Goal: Transaction & Acquisition: Purchase product/service

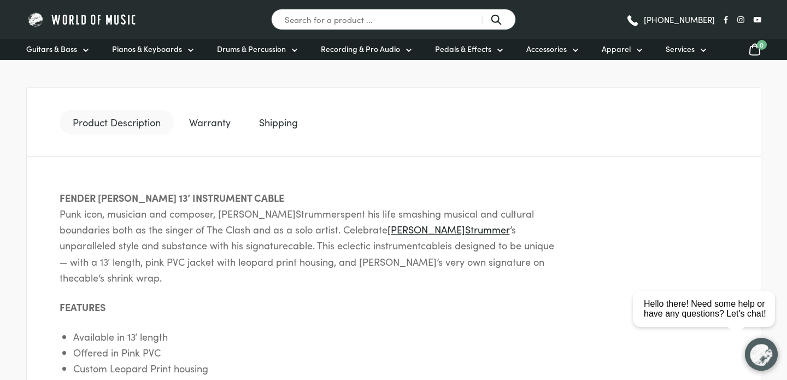
scroll to position [498, 0]
click at [285, 131] on link "Shipping" at bounding box center [278, 121] width 65 height 25
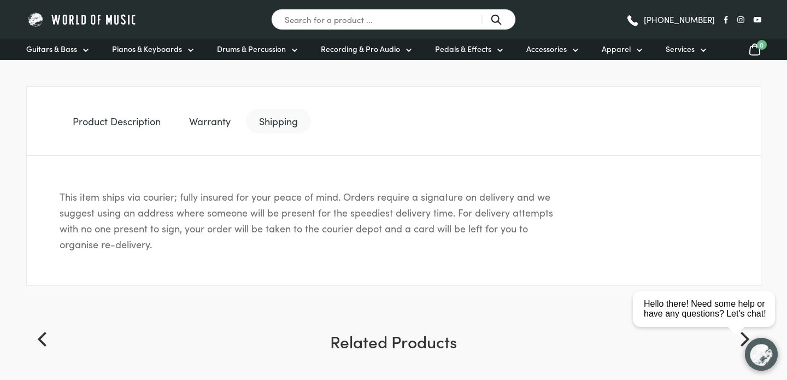
click at [278, 128] on link "Shipping" at bounding box center [278, 121] width 65 height 25
click at [126, 128] on link "Product Description" at bounding box center [117, 121] width 114 height 25
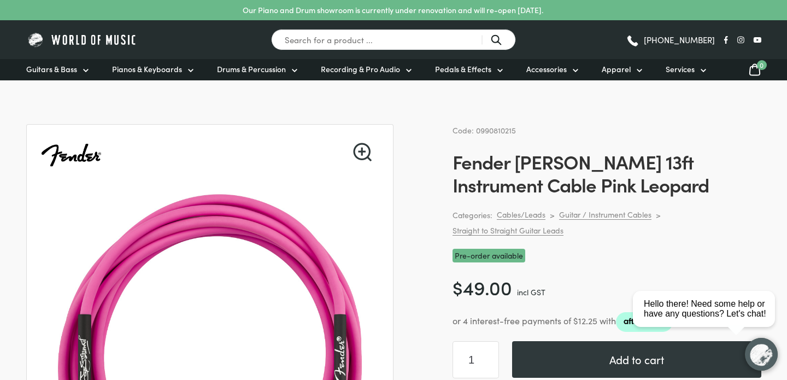
scroll to position [236, 0]
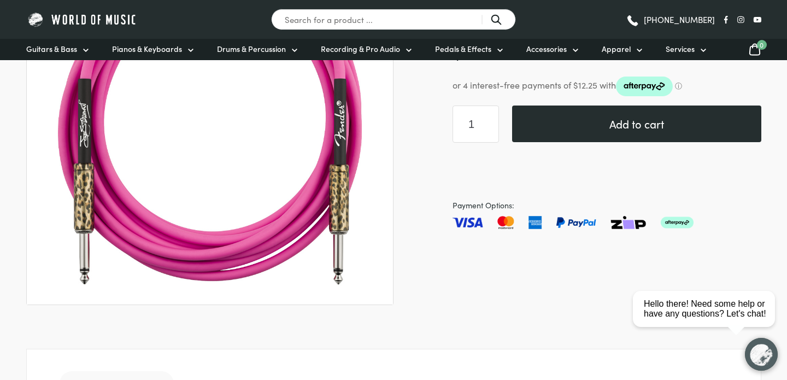
click at [614, 130] on button "Add to cart" at bounding box center [636, 123] width 249 height 37
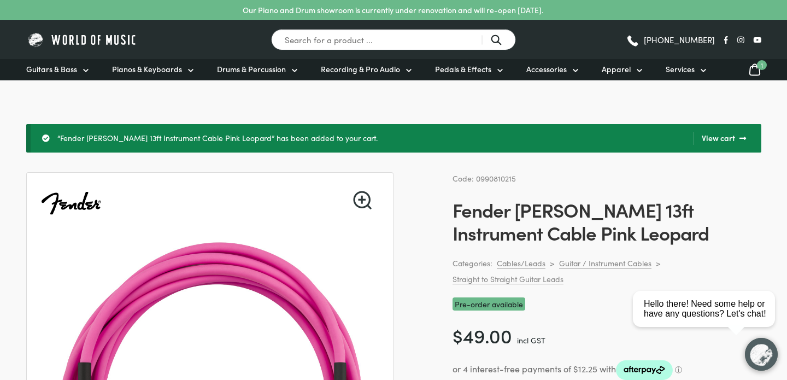
click at [757, 71] on icon at bounding box center [754, 70] width 13 height 14
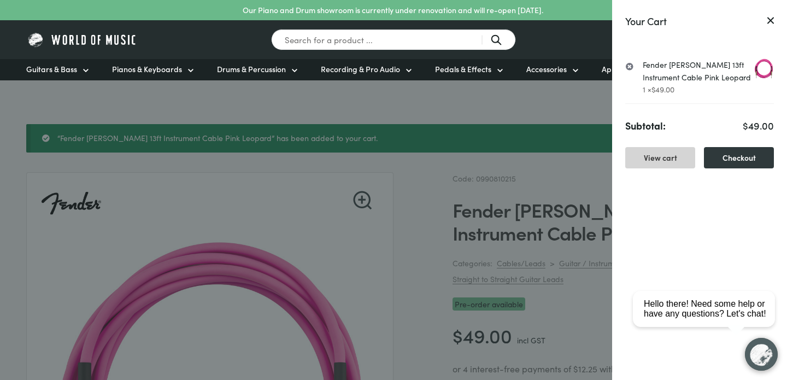
click at [666, 163] on link "View cart" at bounding box center [660, 157] width 70 height 21
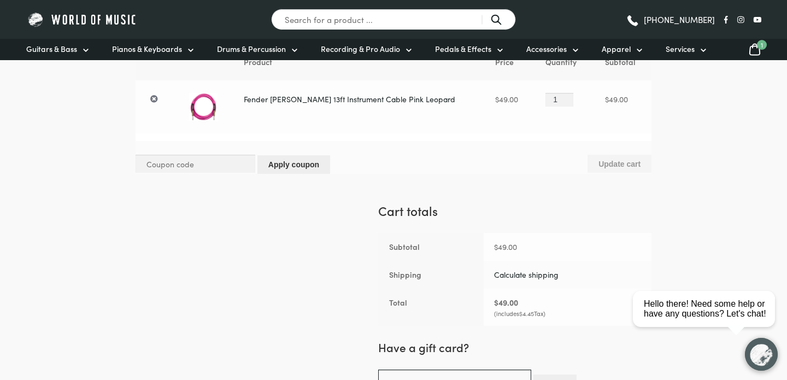
scroll to position [144, 0]
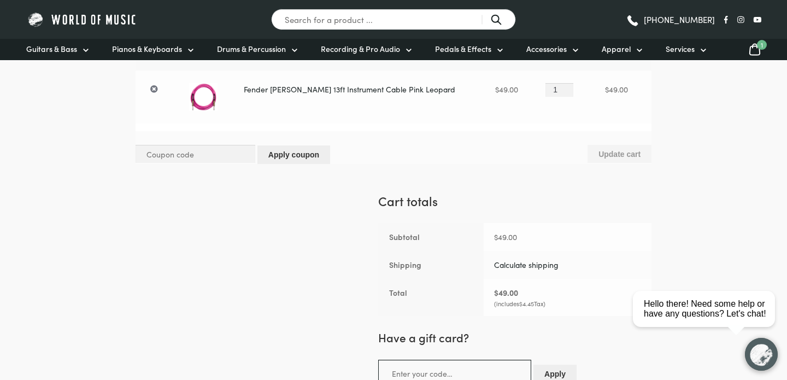
click at [531, 263] on link "Calculate shipping" at bounding box center [526, 264] width 65 height 11
select select "VIC"
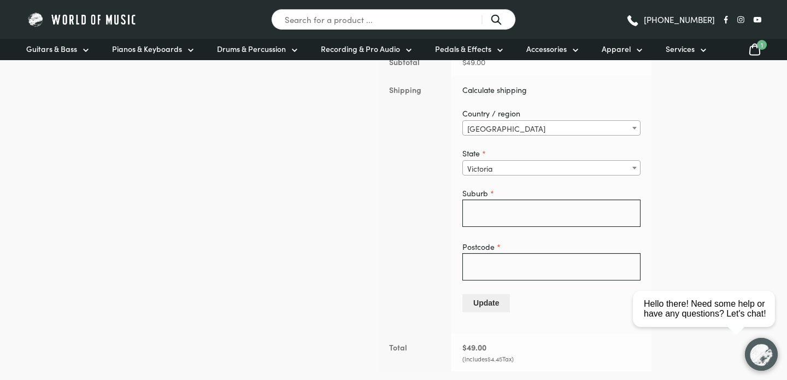
scroll to position [318, 0]
click at [550, 219] on input "Suburb *" at bounding box center [551, 213] width 178 height 27
type input "Seddon"
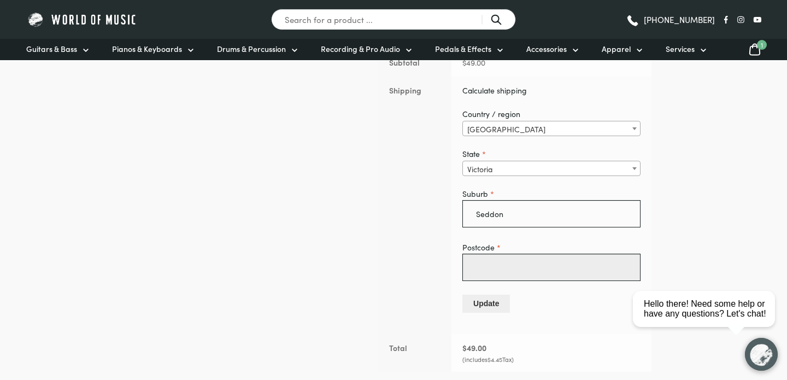
type input "3011"
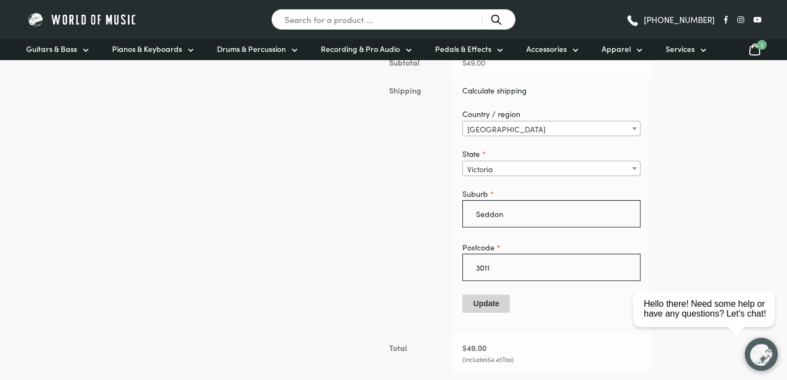
click at [502, 302] on button "Update" at bounding box center [486, 304] width 48 height 18
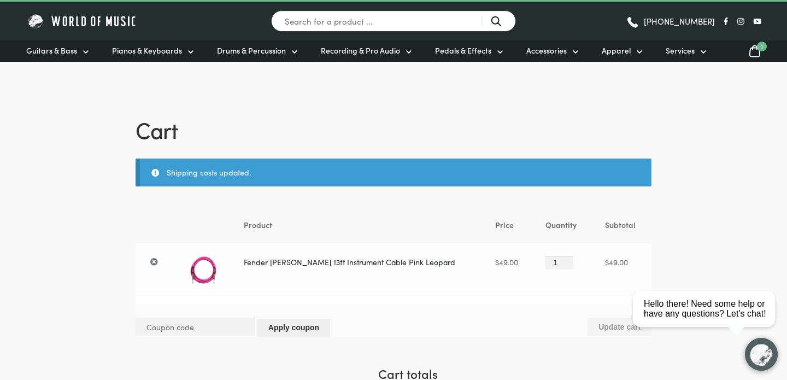
scroll to position [19, 0]
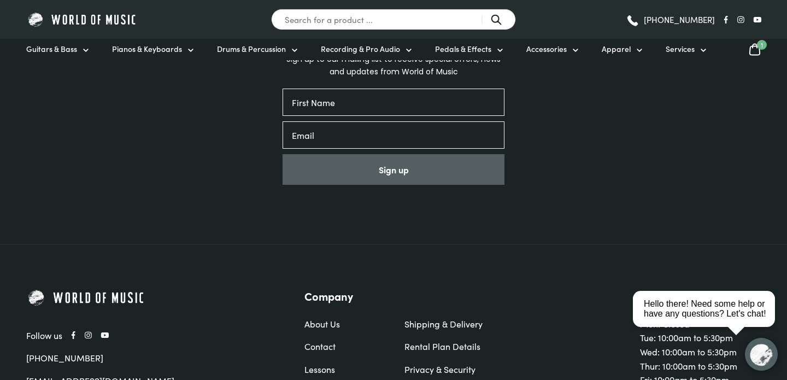
scroll to position [852, 0]
